Goal: Task Accomplishment & Management: Manage account settings

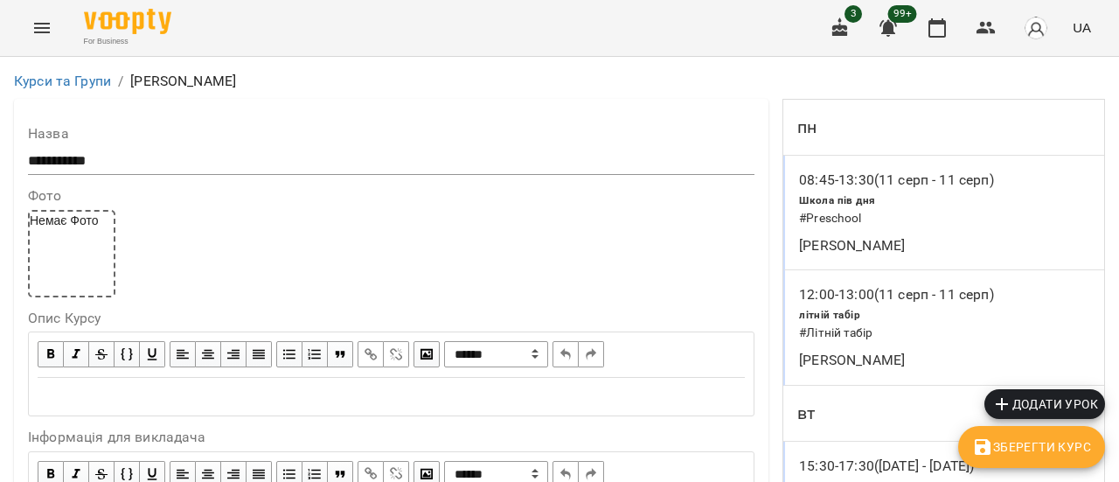
click at [42, 36] on icon "Menu" at bounding box center [41, 27] width 21 height 21
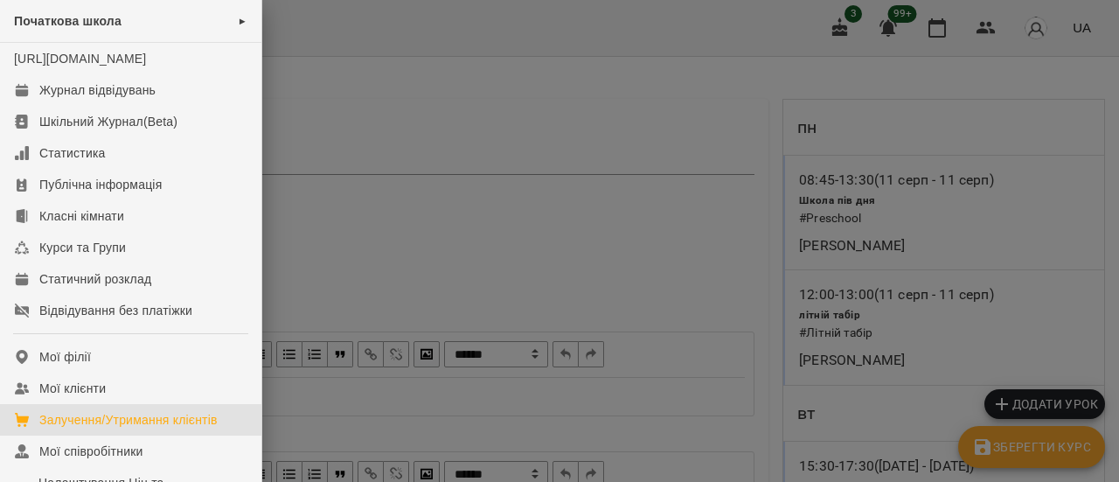
click at [136, 428] on div "Залучення/Утримання клієнтів" at bounding box center [128, 419] width 178 height 17
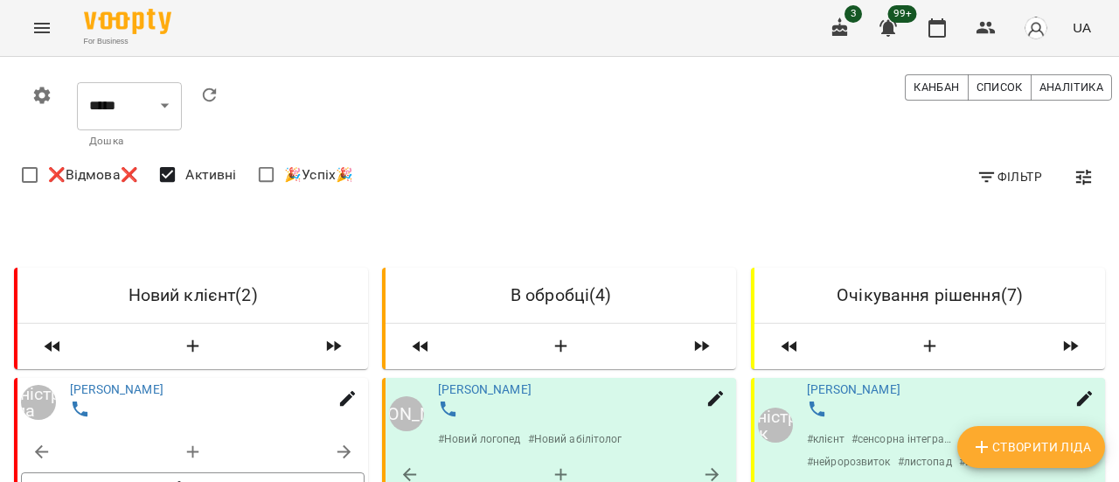
scroll to position [175, 0]
click at [191, 340] on icon "button" at bounding box center [193, 346] width 12 height 12
select select "*"
select select "**"
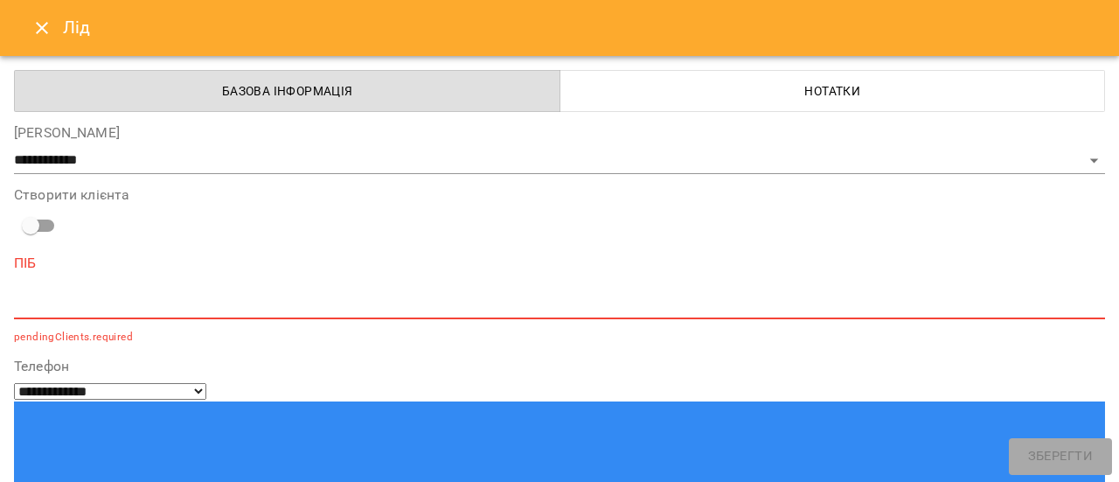
click at [44, 26] on icon "Close" at bounding box center [42, 28] width 12 height 12
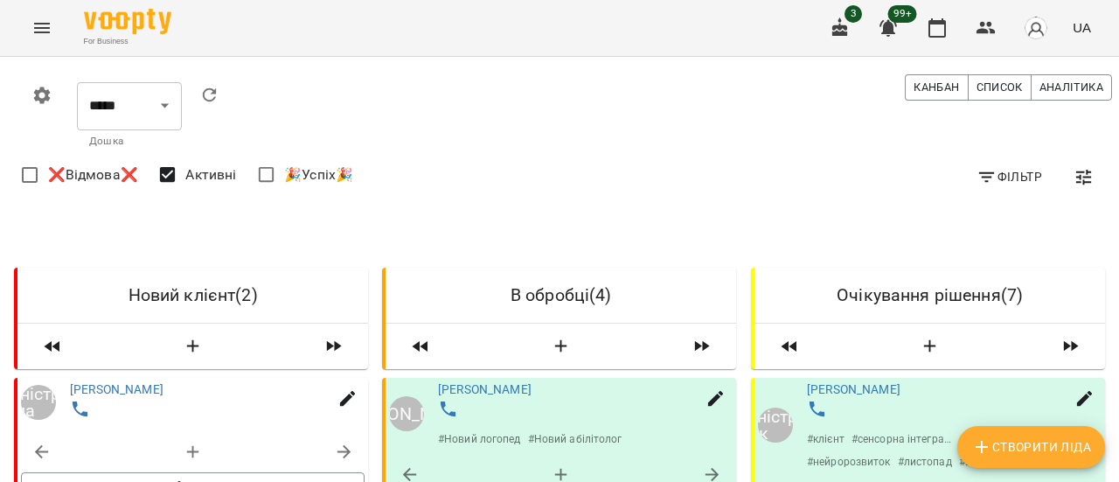
scroll to position [262, 0]
click at [346, 441] on icon "button" at bounding box center [344, 451] width 21 height 21
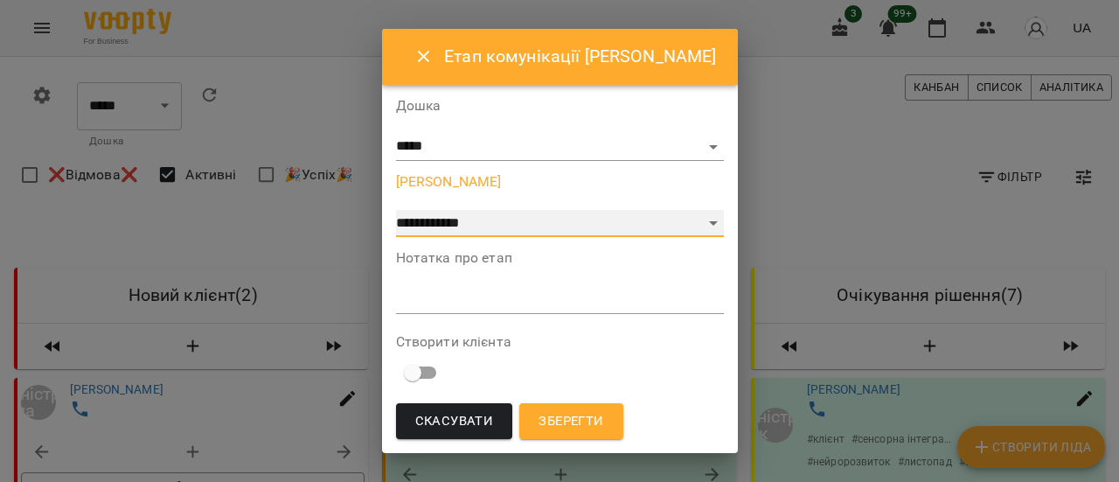
click at [712, 224] on select "**********" at bounding box center [560, 224] width 328 height 28
select select "*"
click at [402, 210] on select "**********" at bounding box center [560, 224] width 328 height 28
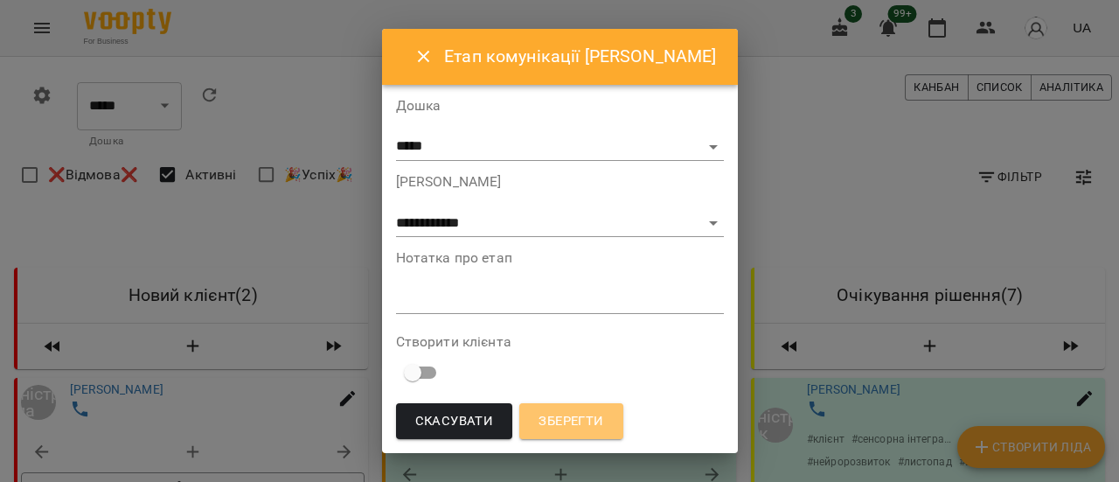
click at [592, 422] on span "Зберегти" at bounding box center [571, 421] width 65 height 23
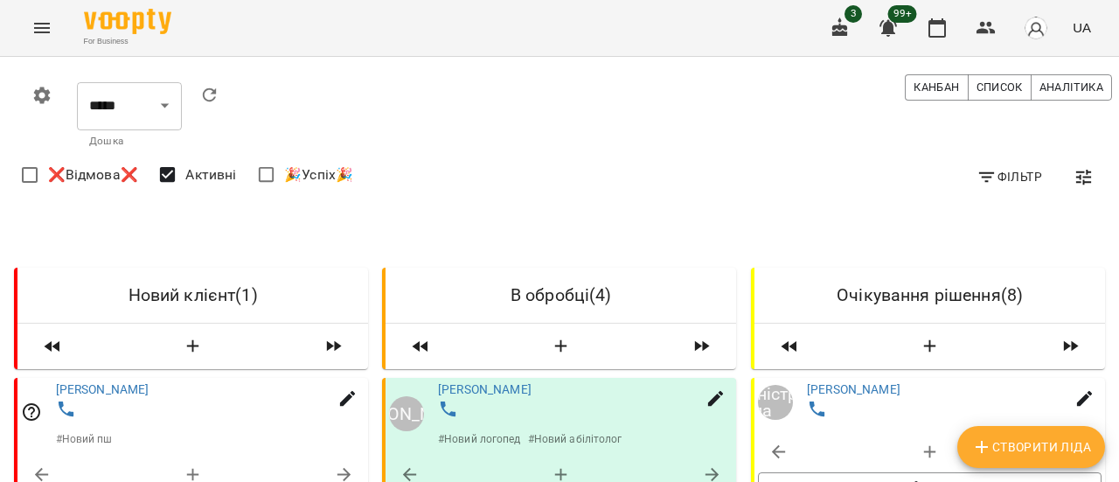
scroll to position [175, 0]
click at [113, 382] on link "[PERSON_NAME]" at bounding box center [103, 389] width 94 height 14
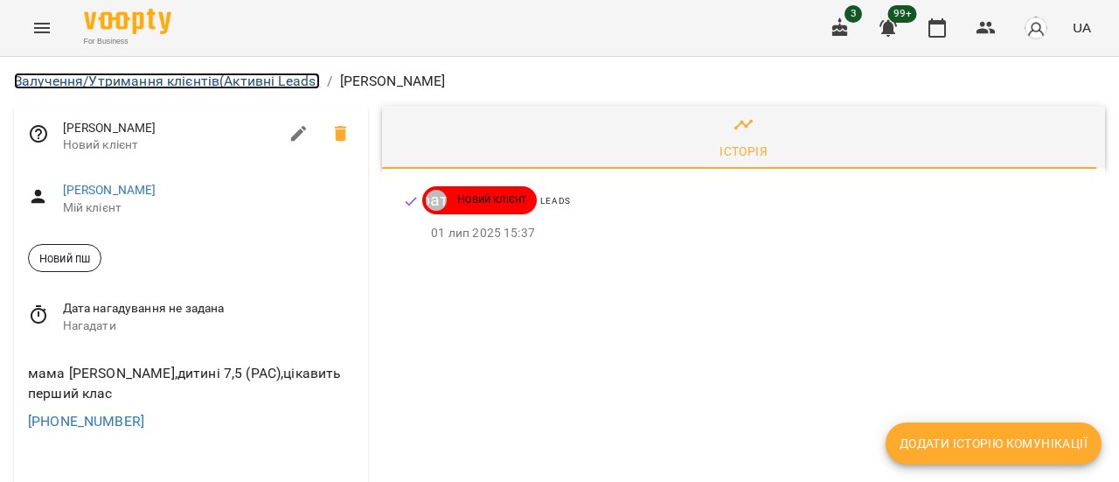
click at [117, 87] on link "Залучення/Утримання клієнтів (Активні Leads)" at bounding box center [167, 81] width 306 height 17
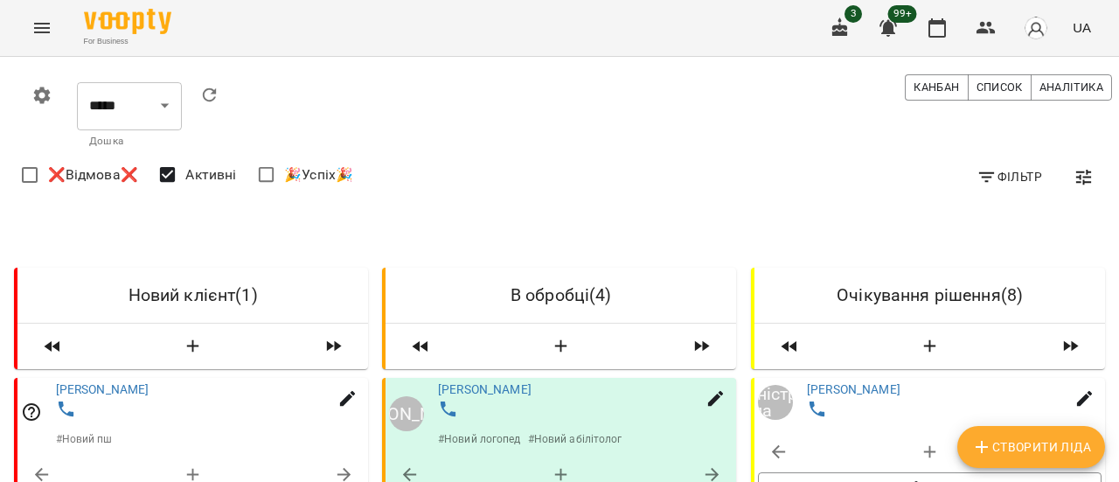
scroll to position [175, 0]
